Goal: Task Accomplishment & Management: Manage account settings

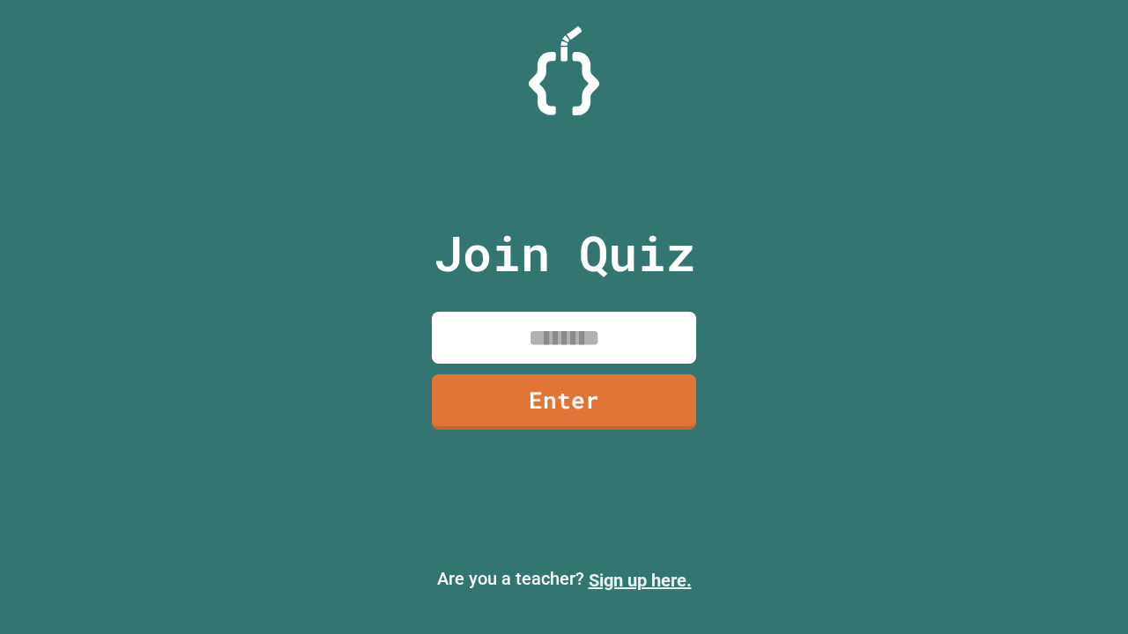
click at [640, 581] on link "Sign up here." at bounding box center [639, 580] width 103 height 21
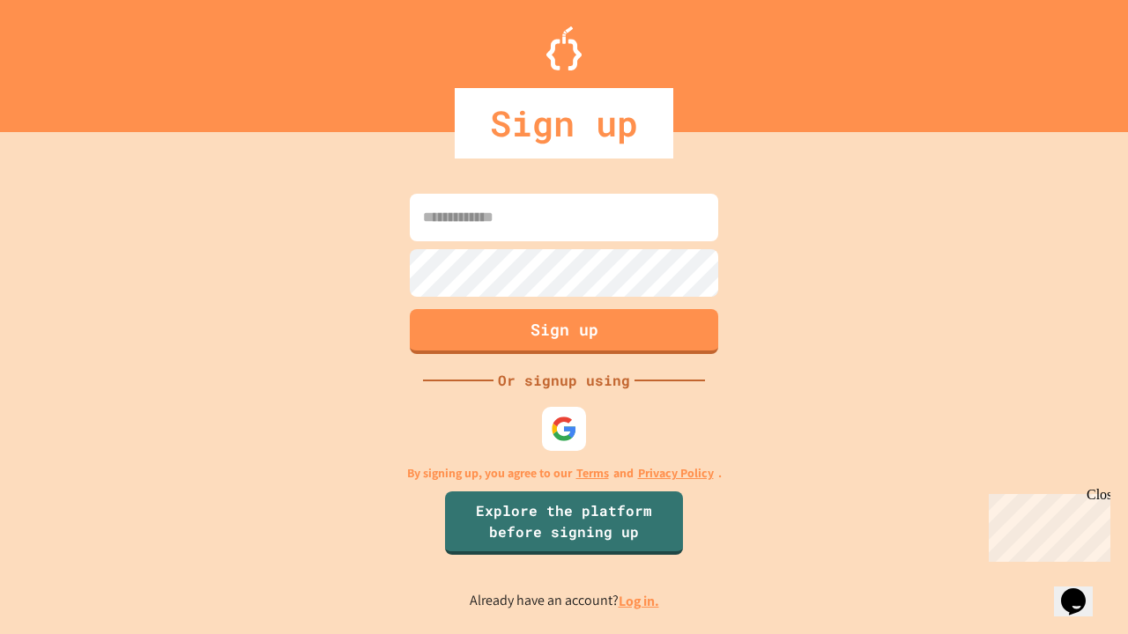
click at [640, 601] on link "Log in." at bounding box center [638, 601] width 41 height 19
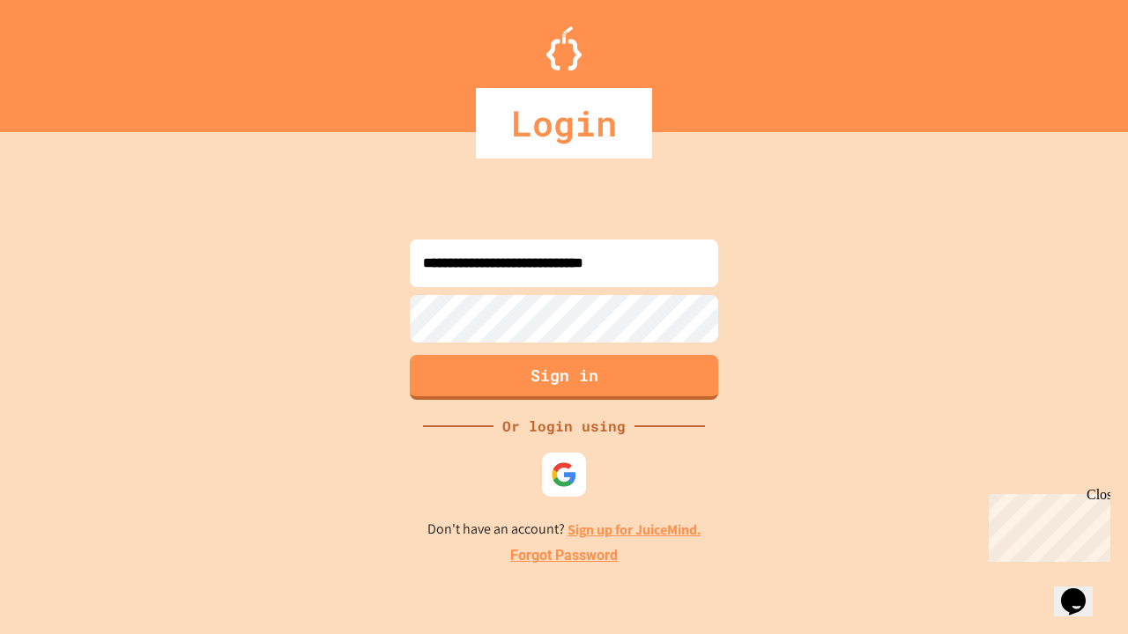
type input "**********"
